Goal: Information Seeking & Learning: Learn about a topic

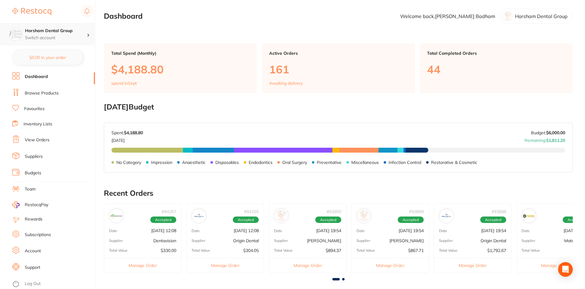
click at [77, 41] on p "Switch account" at bounding box center [56, 38] width 62 height 6
click at [57, 139] on li "View Orders" at bounding box center [53, 139] width 83 height 9
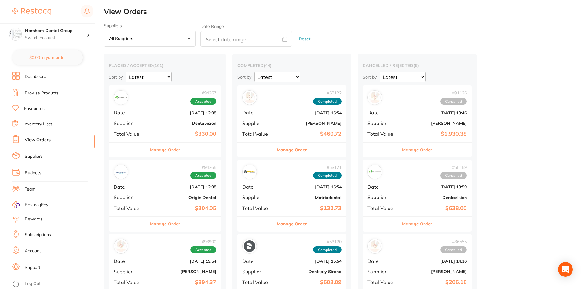
scroll to position [153, 0]
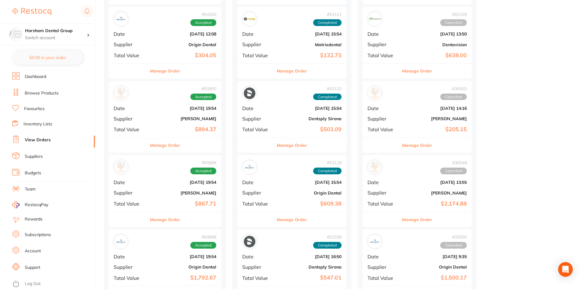
click at [175, 141] on button "Manage Order" at bounding box center [165, 145] width 30 height 15
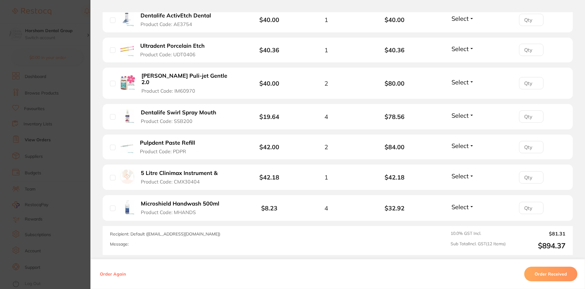
scroll to position [411, 0]
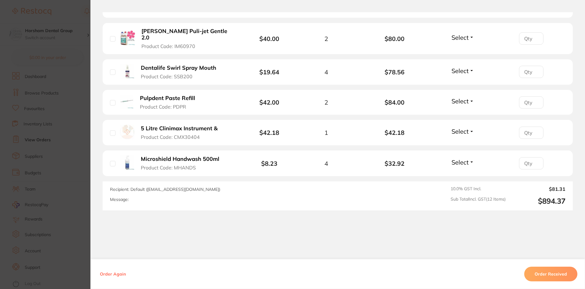
click at [40, 187] on section "Order ID: Restocq- 93900 Order Information Accepted Order Order Date [DATE] 19:…" at bounding box center [292, 144] width 585 height 289
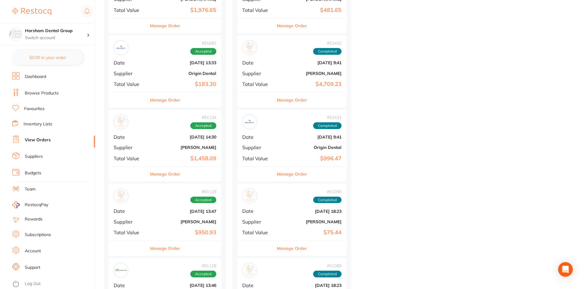
scroll to position [611, 0]
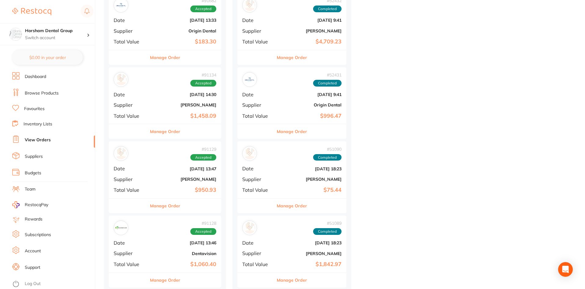
click at [188, 199] on div "Manage Order" at bounding box center [165, 205] width 112 height 15
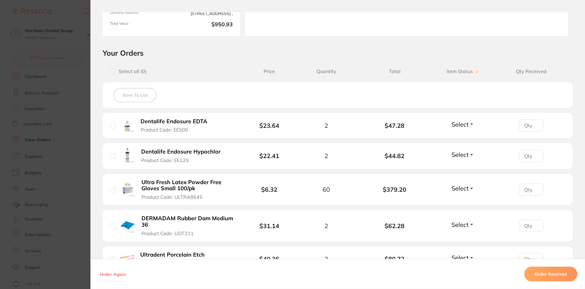
scroll to position [153, 0]
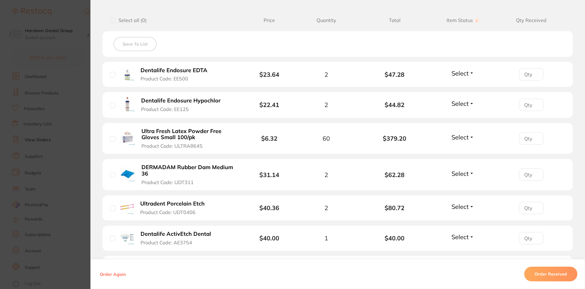
click at [207, 168] on b "DERMADAM Rubber Dam Medium 36" at bounding box center [188, 170] width 94 height 13
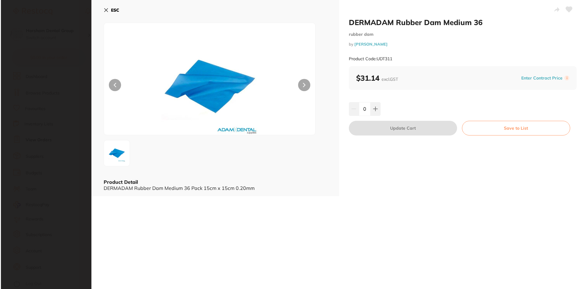
scroll to position [0, 0]
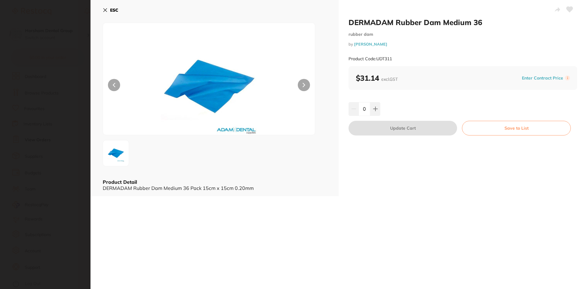
click at [104, 9] on icon at bounding box center [105, 10] width 3 height 3
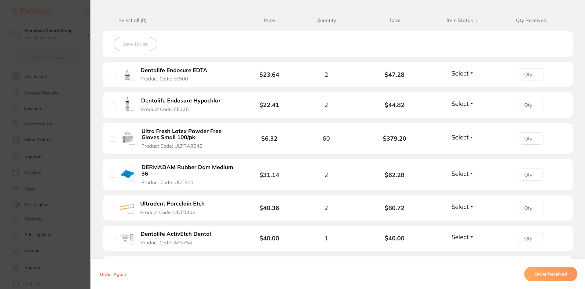
scroll to position [306, 0]
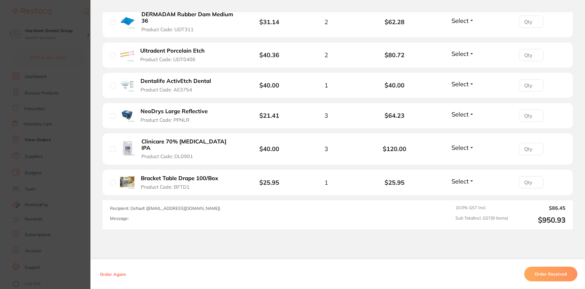
click at [63, 195] on section "Order ID: Restocq- 91129 Order Information Accepted Order Order Date [DATE] 13:…" at bounding box center [292, 144] width 585 height 289
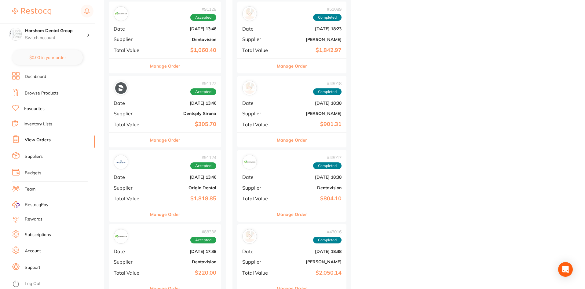
scroll to position [947, 0]
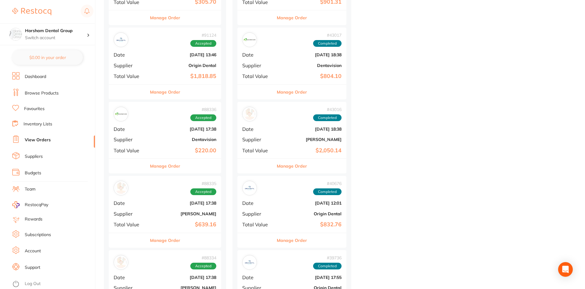
click at [176, 223] on b "$639.16" at bounding box center [183, 224] width 65 height 6
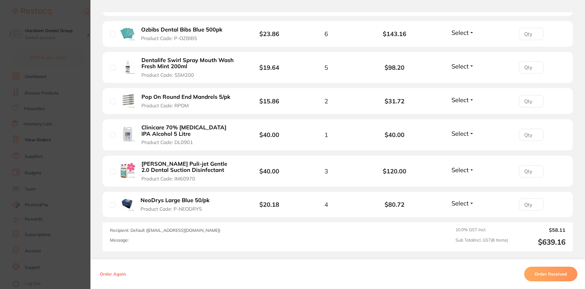
scroll to position [320, 0]
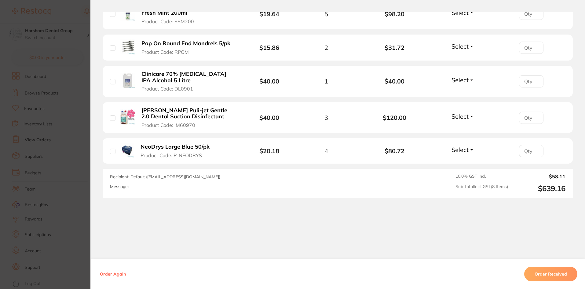
click at [72, 189] on section "Order ID: Restocq- 88335 Order Information Accepted Order Order Date [DATE] 17:…" at bounding box center [292, 144] width 585 height 289
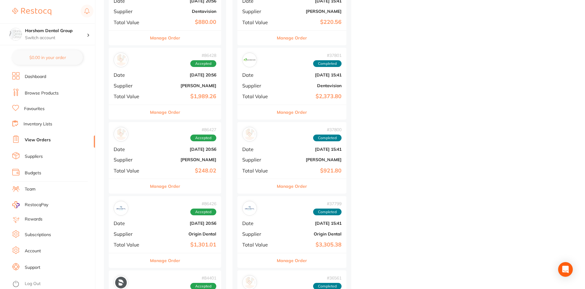
scroll to position [1619, 0]
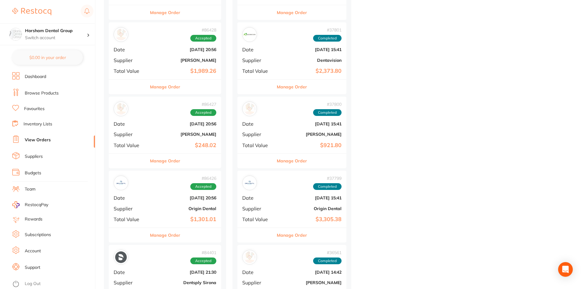
click at [175, 166] on button "Manage Order" at bounding box center [165, 160] width 30 height 15
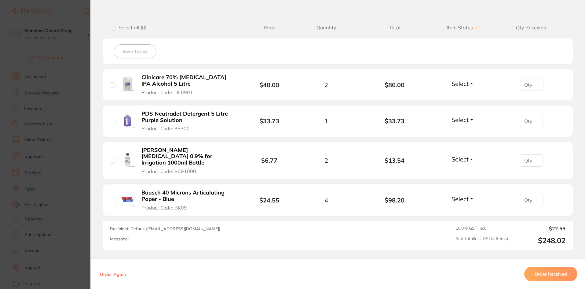
scroll to position [191, 0]
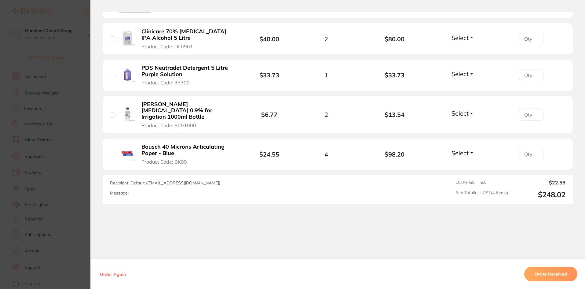
click at [60, 149] on section "Order ID: Restocq- 86427 Order Information Accepted Order Order Date [DATE] 20:…" at bounding box center [292, 144] width 585 height 289
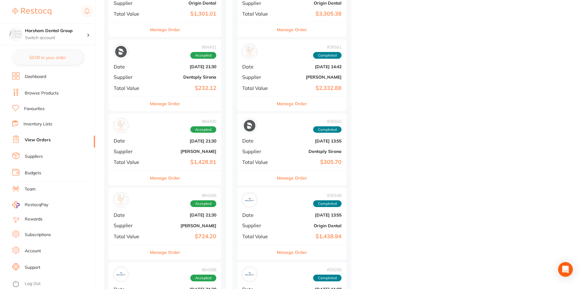
scroll to position [1864, 0]
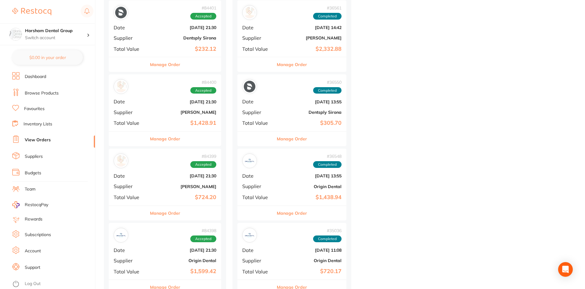
click at [182, 223] on div "# 84398 Accepted Date [DATE] 21:30 Supplier Origin Dental Total Value $1,599.42" at bounding box center [165, 251] width 112 height 57
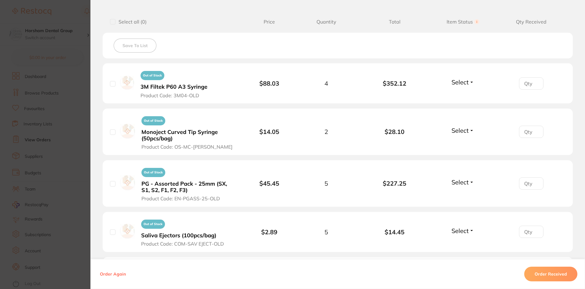
scroll to position [214, 0]
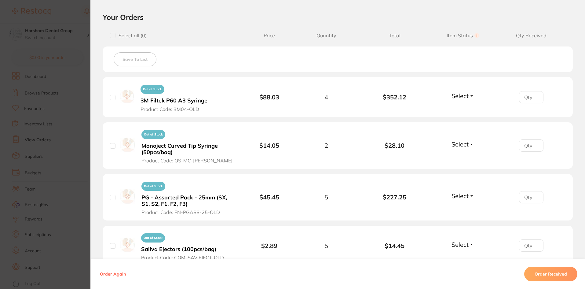
click at [8, 163] on section "Order ID: Restocq- 84398 Order Information Accepted Order Order Date [DATE] 21:…" at bounding box center [292, 144] width 585 height 289
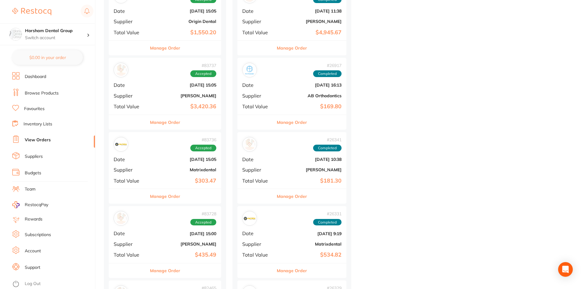
scroll to position [2292, 0]
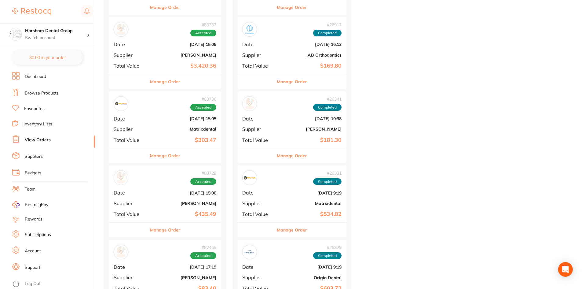
click at [173, 234] on button "Manage Order" at bounding box center [165, 229] width 30 height 15
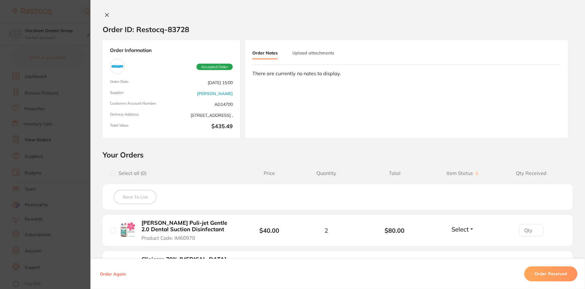
scroll to position [153, 0]
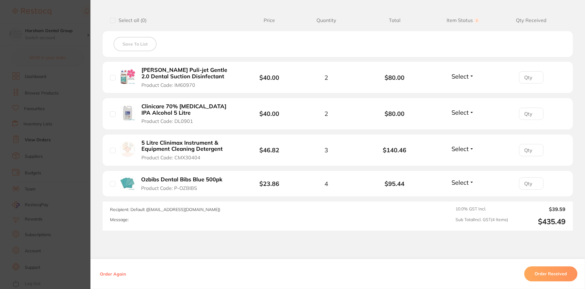
click at [81, 184] on section "Order ID: Restocq- 83728 Order Information Accepted Order Order Date [DATE] 15:…" at bounding box center [292, 144] width 585 height 289
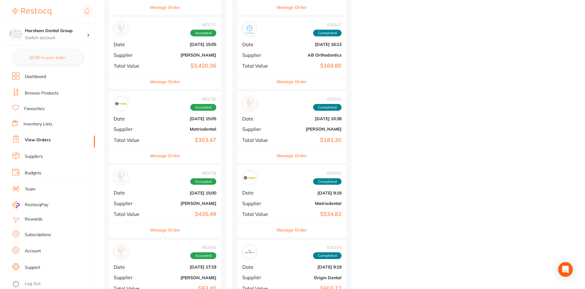
scroll to position [2414, 0]
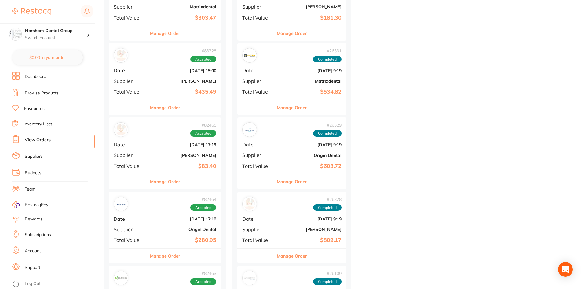
click at [190, 177] on div "Manage Order" at bounding box center [165, 181] width 112 height 15
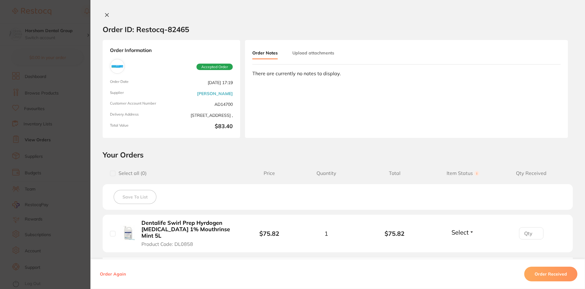
scroll to position [82, 0]
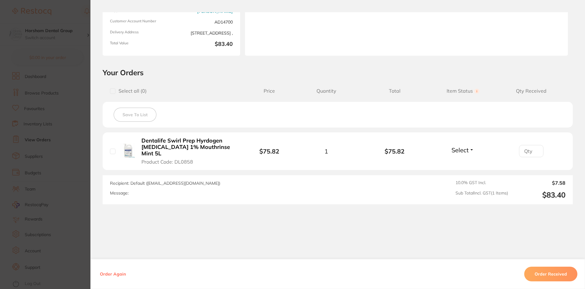
click at [50, 189] on section "Order ID: Restocq- 82465 Order Information Accepted Order Order Date [DATE] 17:…" at bounding box center [292, 144] width 585 height 289
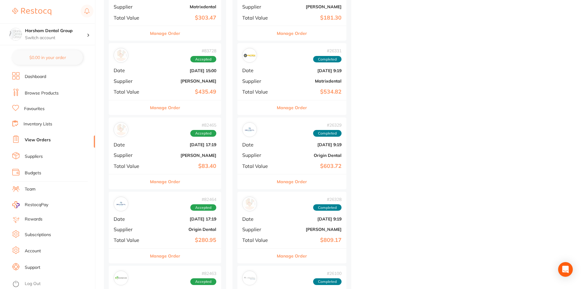
click at [21, 108] on li "Favourites" at bounding box center [53, 109] width 83 height 8
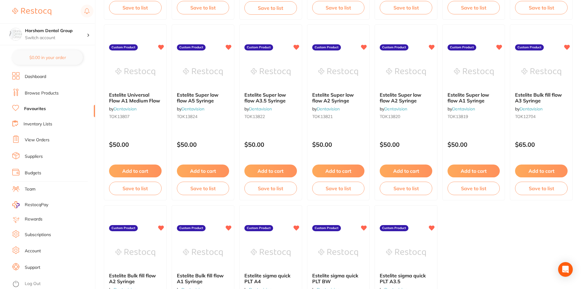
scroll to position [1254, 0]
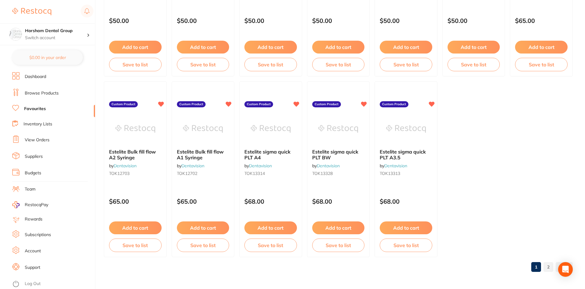
click at [546, 265] on link "2" at bounding box center [549, 267] width 10 height 12
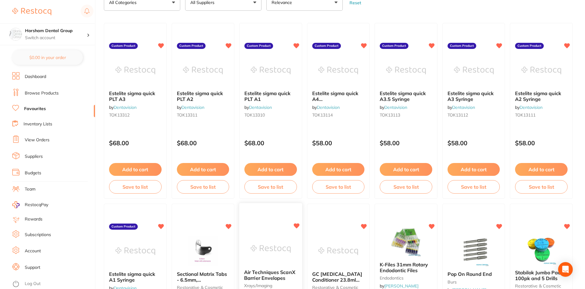
scroll to position [0, 0]
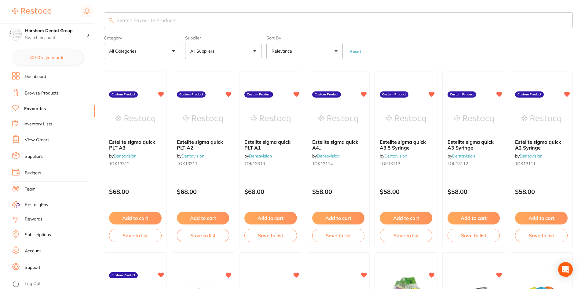
click at [25, 94] on link "Browse Products" at bounding box center [42, 93] width 34 height 6
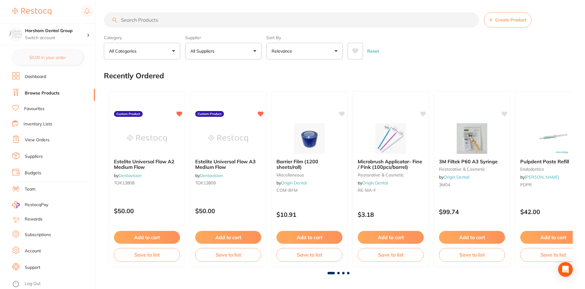
click at [157, 20] on input "search" at bounding box center [291, 19] width 375 height 15
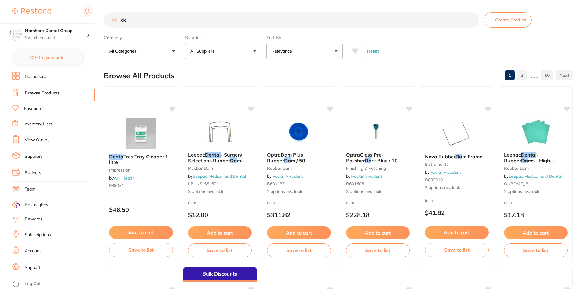
type input "d"
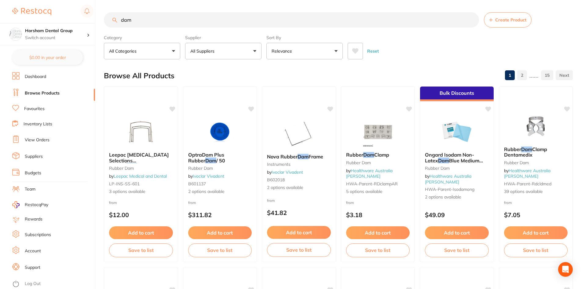
click at [122, 20] on input "dam" at bounding box center [291, 19] width 375 height 15
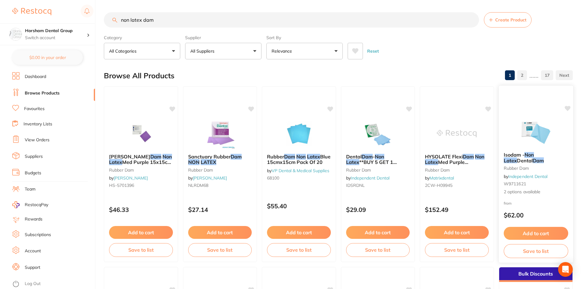
type input "non latex dam"
click at [145, 125] on img at bounding box center [141, 133] width 40 height 31
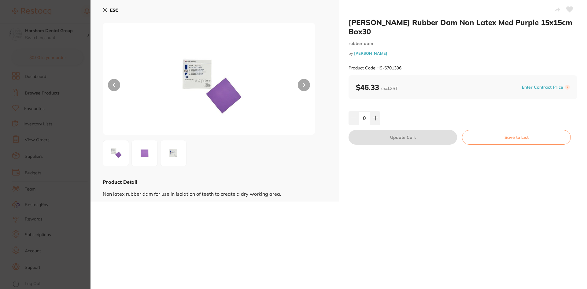
click at [115, 10] on b "ESC" at bounding box center [114, 10] width 8 height 6
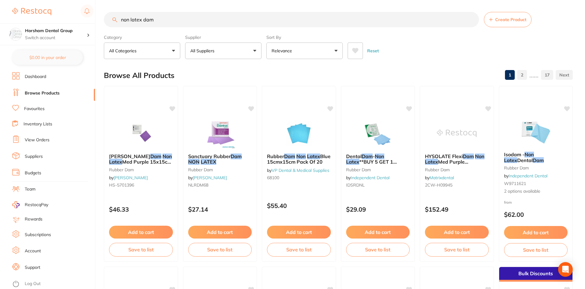
click at [160, 46] on button "All Categories" at bounding box center [142, 50] width 76 height 17
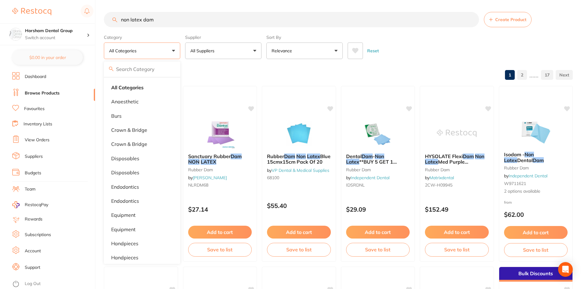
click at [213, 47] on button "All Suppliers" at bounding box center [223, 50] width 76 height 17
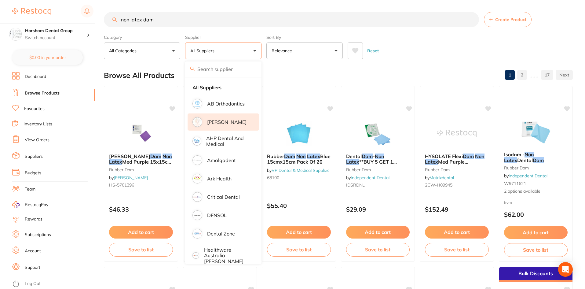
click at [222, 116] on li "[PERSON_NAME]" at bounding box center [224, 121] width 72 height 17
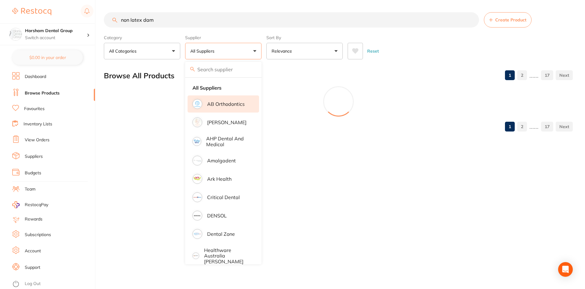
scroll to position [0, 0]
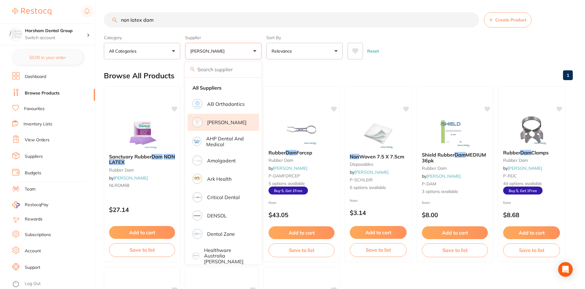
click at [392, 52] on div "Reset" at bounding box center [458, 48] width 220 height 21
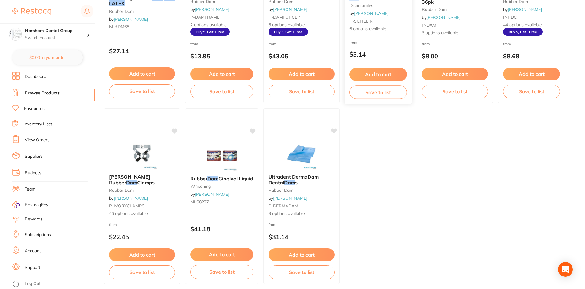
scroll to position [183, 0]
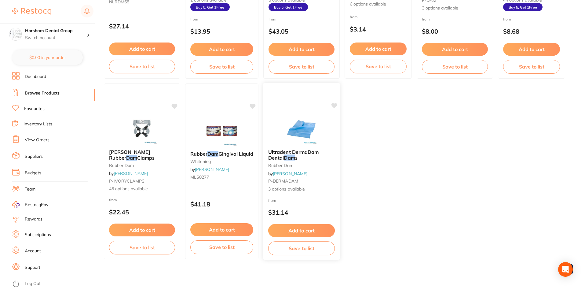
click at [299, 152] on span "Ultradent DermaDam Dental" at bounding box center [293, 155] width 51 height 12
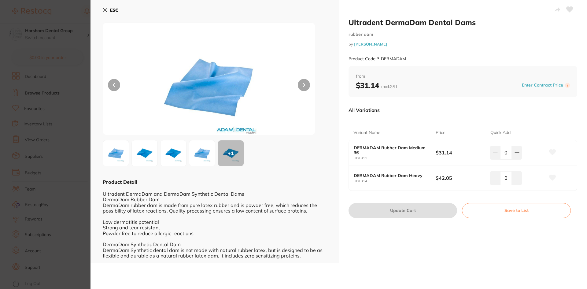
click at [201, 160] on img at bounding box center [202, 153] width 22 height 22
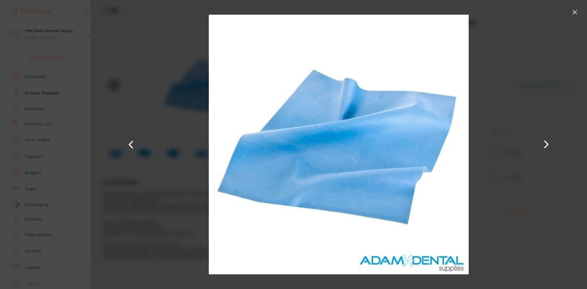
click at [575, 19] on div at bounding box center [338, 144] width 496 height 289
click at [568, 0] on div at bounding box center [338, 144] width 496 height 289
click at [571, 13] on button at bounding box center [575, 12] width 10 height 10
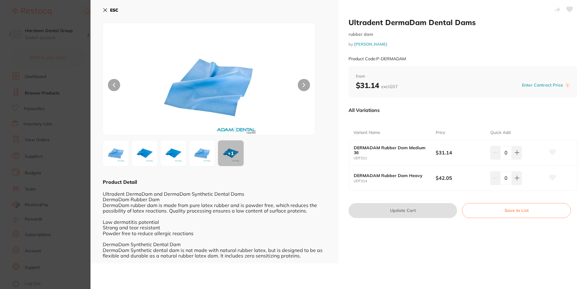
click at [293, 94] on div at bounding box center [209, 79] width 212 height 112
click at [313, 86] on div at bounding box center [209, 79] width 212 height 112
click at [310, 86] on div at bounding box center [209, 79] width 212 height 112
click at [105, 9] on icon at bounding box center [105, 10] width 5 height 5
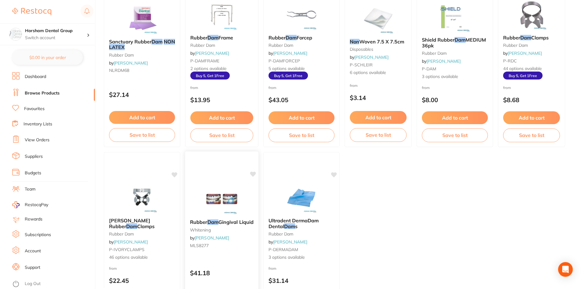
scroll to position [61, 0]
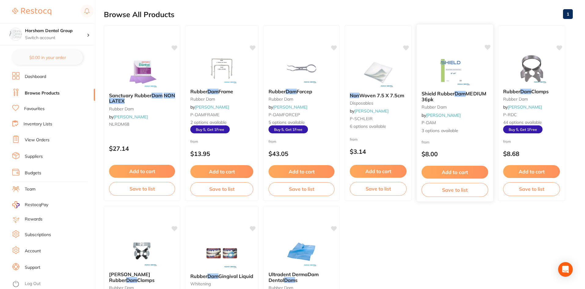
click at [441, 97] on span "MEDIUM 36pk" at bounding box center [454, 96] width 65 height 12
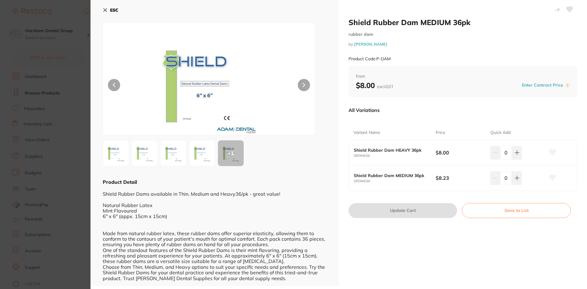
click at [110, 7] on button "ESC" at bounding box center [111, 10] width 16 height 10
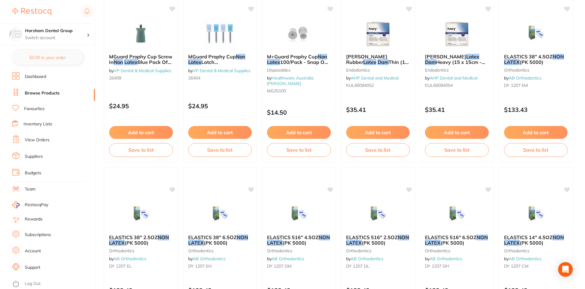
click at [418, 22] on ul "HENRY SCHEIN Rubber Dam Non Latex Med Purple 15x15cm Box30 rubber dam by Henry …" at bounding box center [338, 254] width 469 height 1620
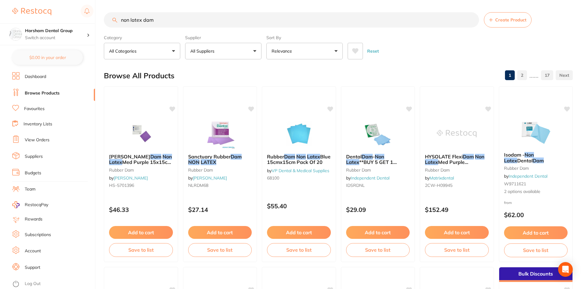
click at [378, 50] on button "Reset" at bounding box center [372, 51] width 15 height 17
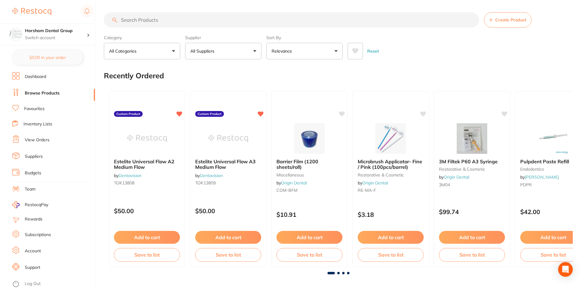
click at [553, 48] on div "Reset" at bounding box center [458, 48] width 220 height 21
click at [141, 22] on input "search" at bounding box center [291, 19] width 375 height 15
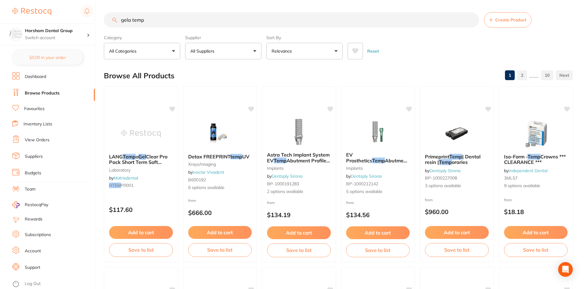
click at [186, 18] on input "gela temp" at bounding box center [291, 19] width 375 height 15
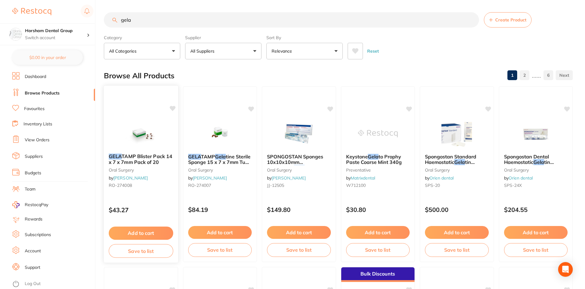
type input "gela"
click at [143, 160] on span "TAMP Blister Pack 14 x 7 x 7mm Pack of 20" at bounding box center [141, 159] width 64 height 12
